Goal: Task Accomplishment & Management: Complete application form

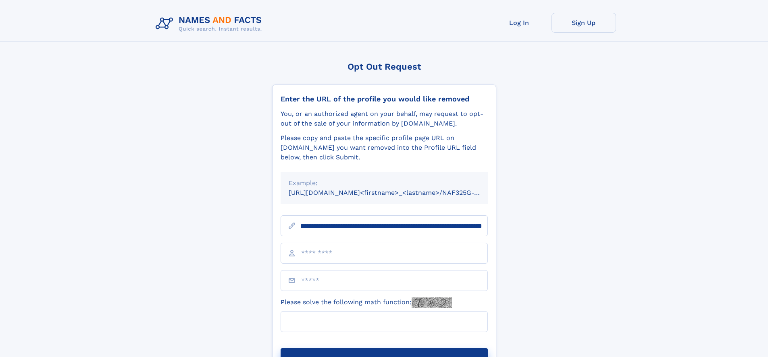
scroll to position [0, 106]
type input "**********"
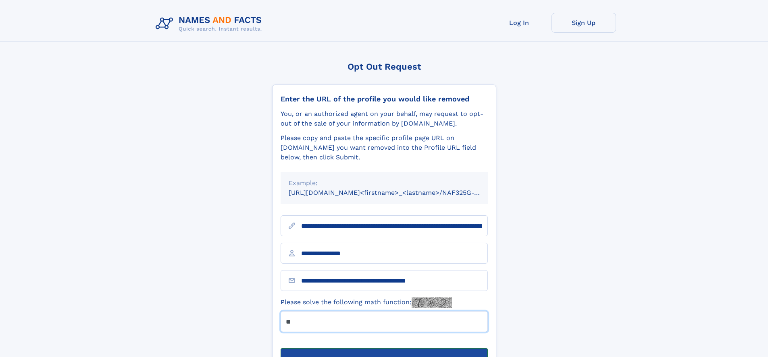
type input "**"
click at [384, 349] on button "Submit Opt Out Request" at bounding box center [383, 362] width 207 height 26
